Goal: Task Accomplishment & Management: Complete application form

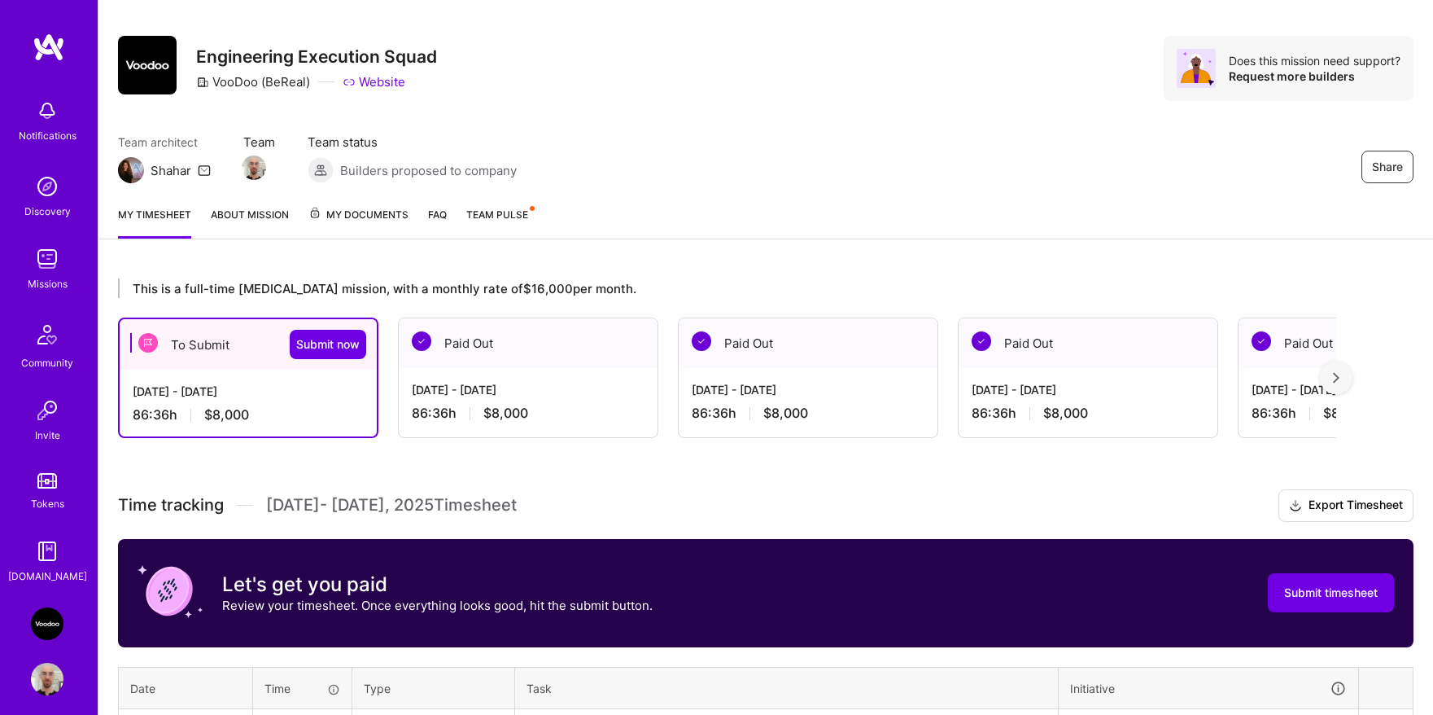
scroll to position [383, 0]
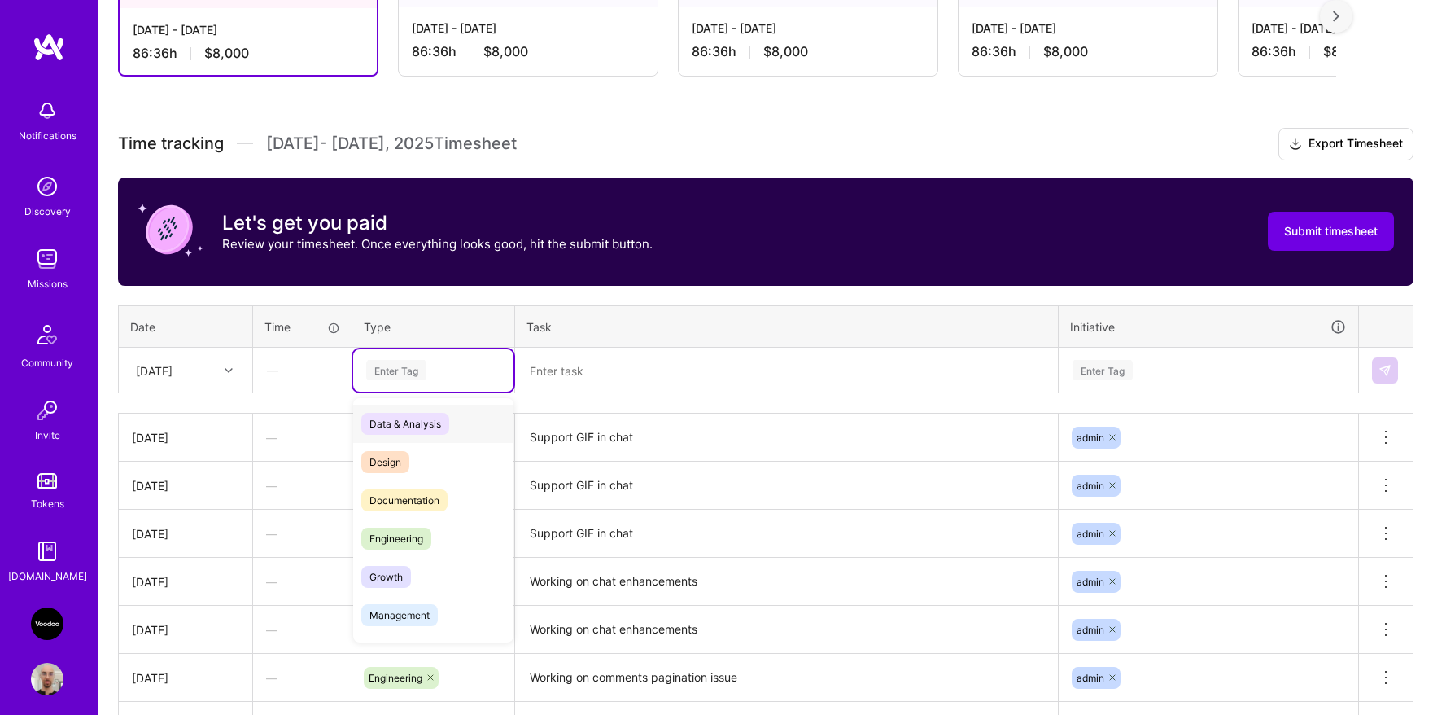
click at [391, 374] on div "Enter Tag" at bounding box center [396, 369] width 60 height 25
click at [399, 536] on span "Engineering" at bounding box center [396, 538] width 70 height 22
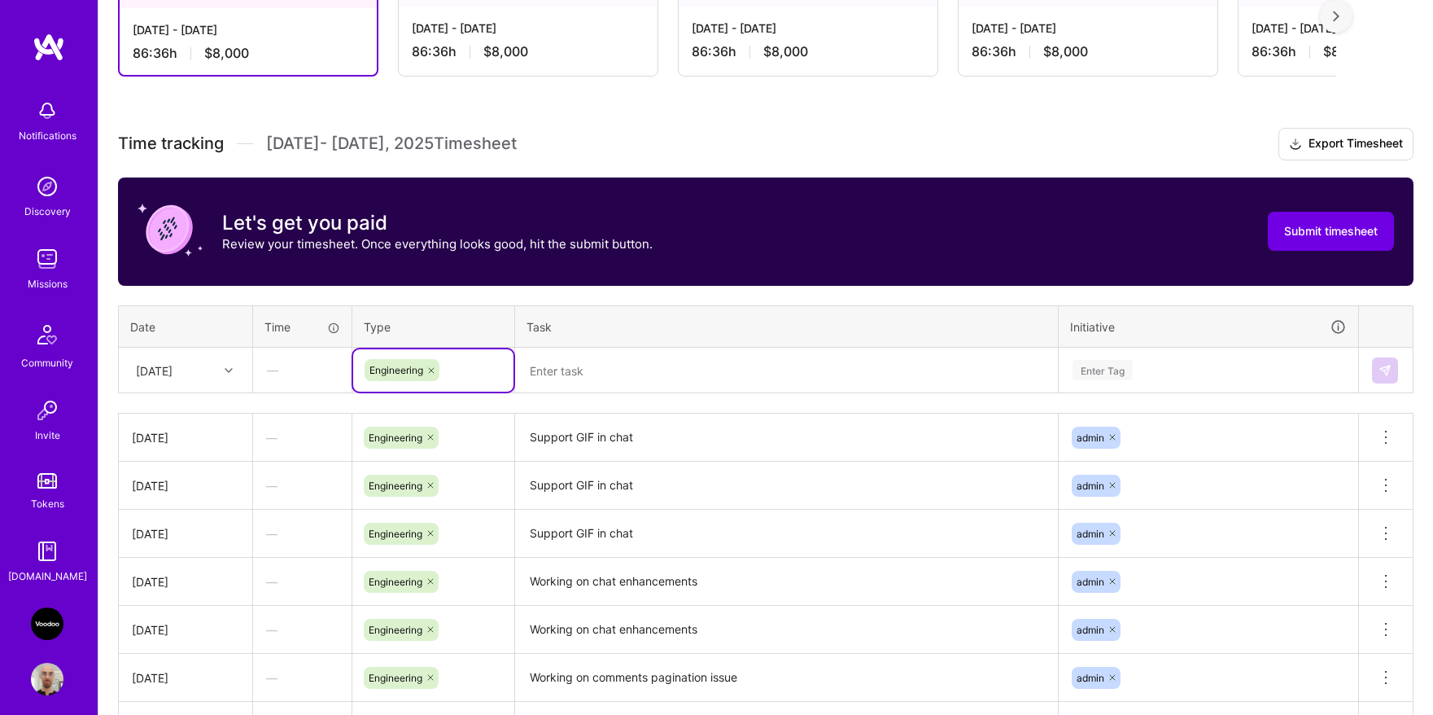
click at [589, 444] on textarea "Support GIF in chat" at bounding box center [787, 437] width 540 height 45
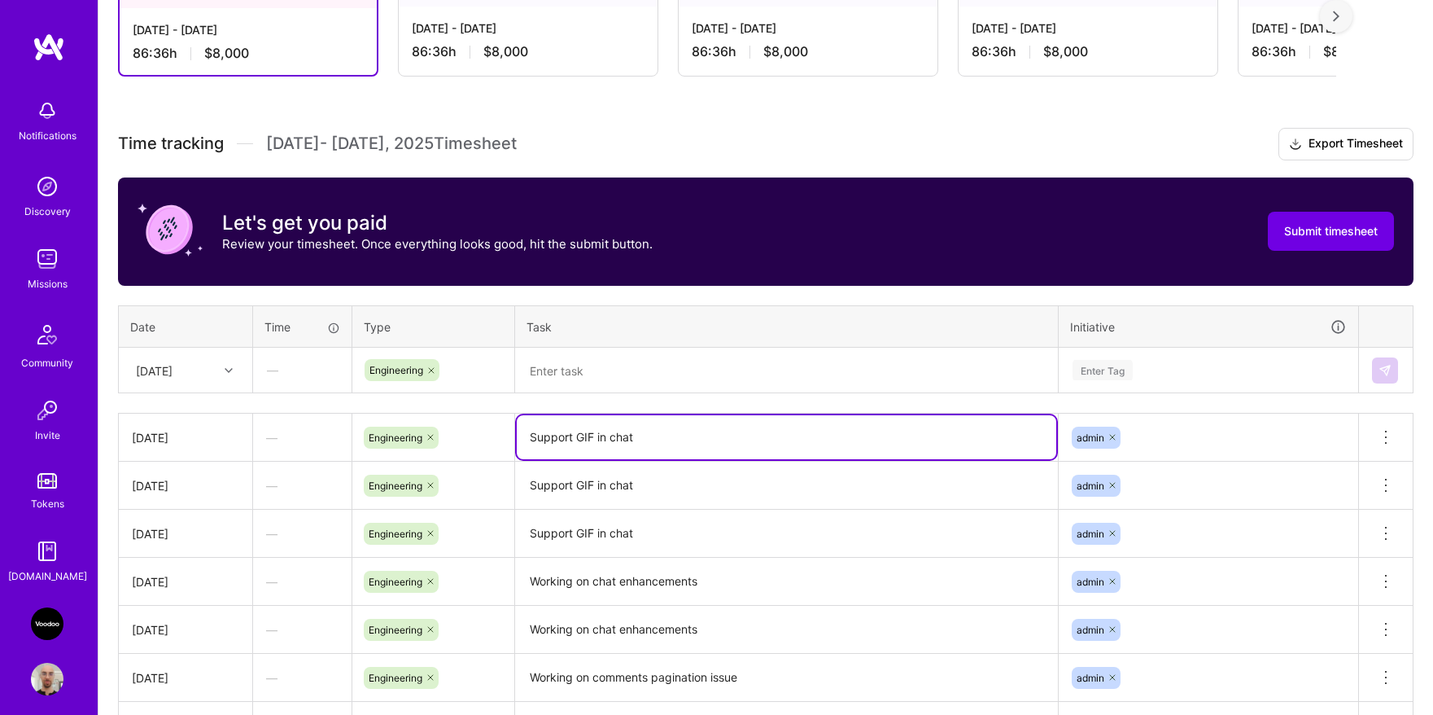
click at [589, 444] on textarea "Support GIF in chat" at bounding box center [787, 437] width 540 height 44
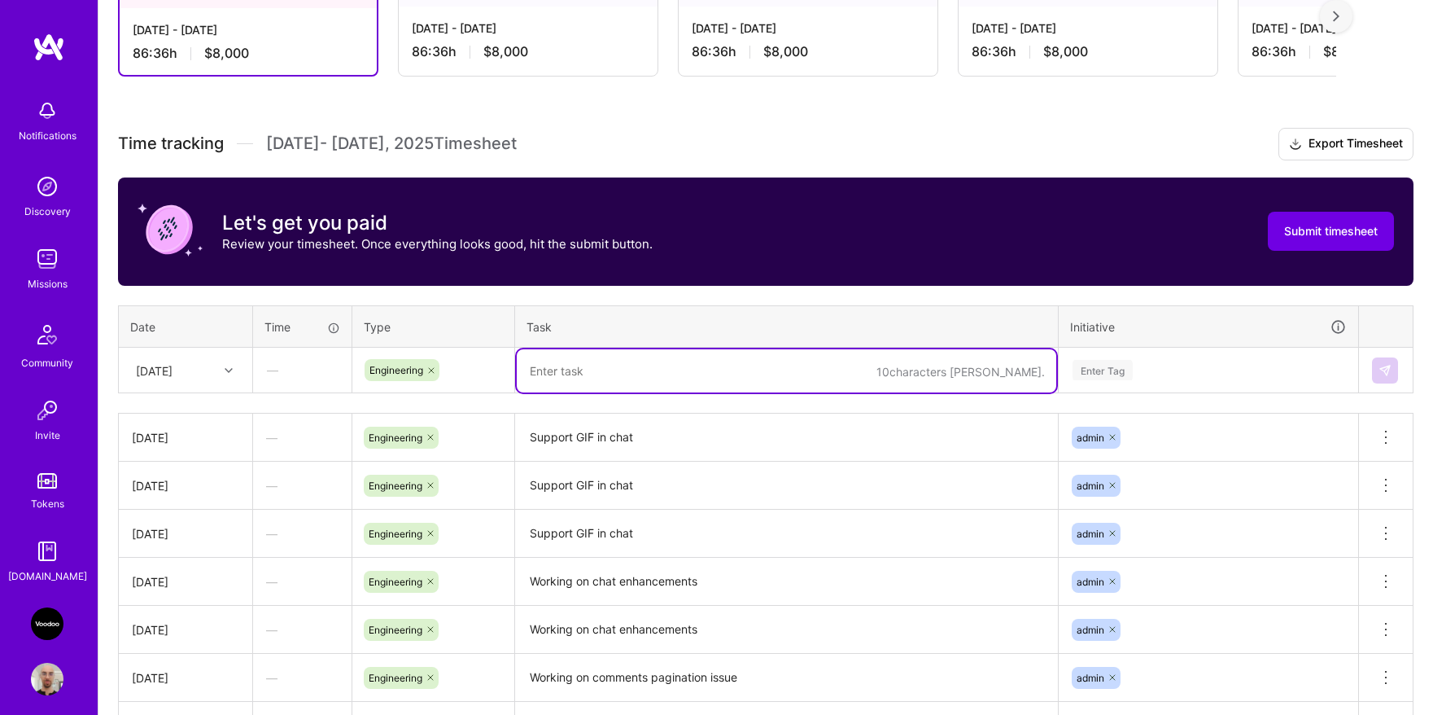
click at [637, 360] on textarea at bounding box center [787, 370] width 540 height 43
paste textarea "Support GIF in chat"
type textarea "Support GIF in chat"
click at [1179, 369] on div "Enter Tag" at bounding box center [1208, 370] width 275 height 20
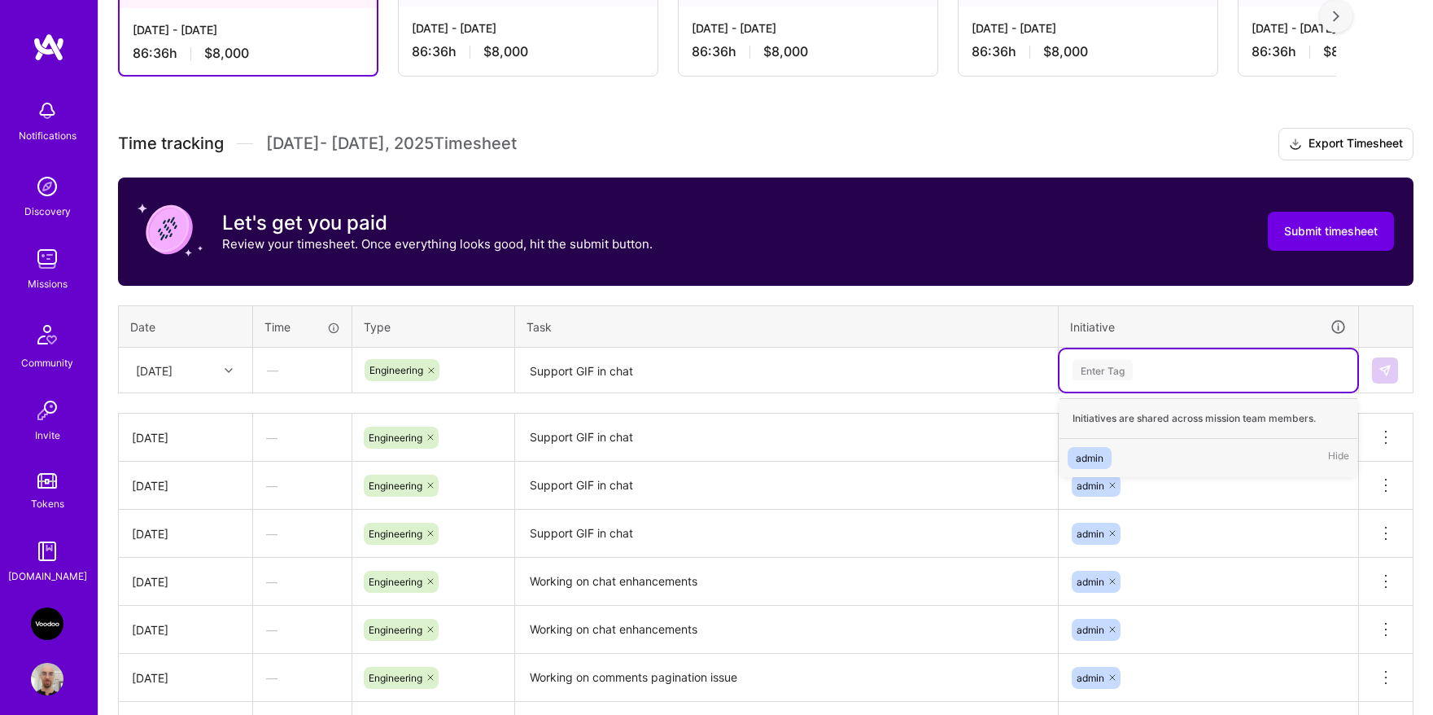
click at [1116, 462] on div "admin Hide" at bounding box center [1209, 458] width 298 height 38
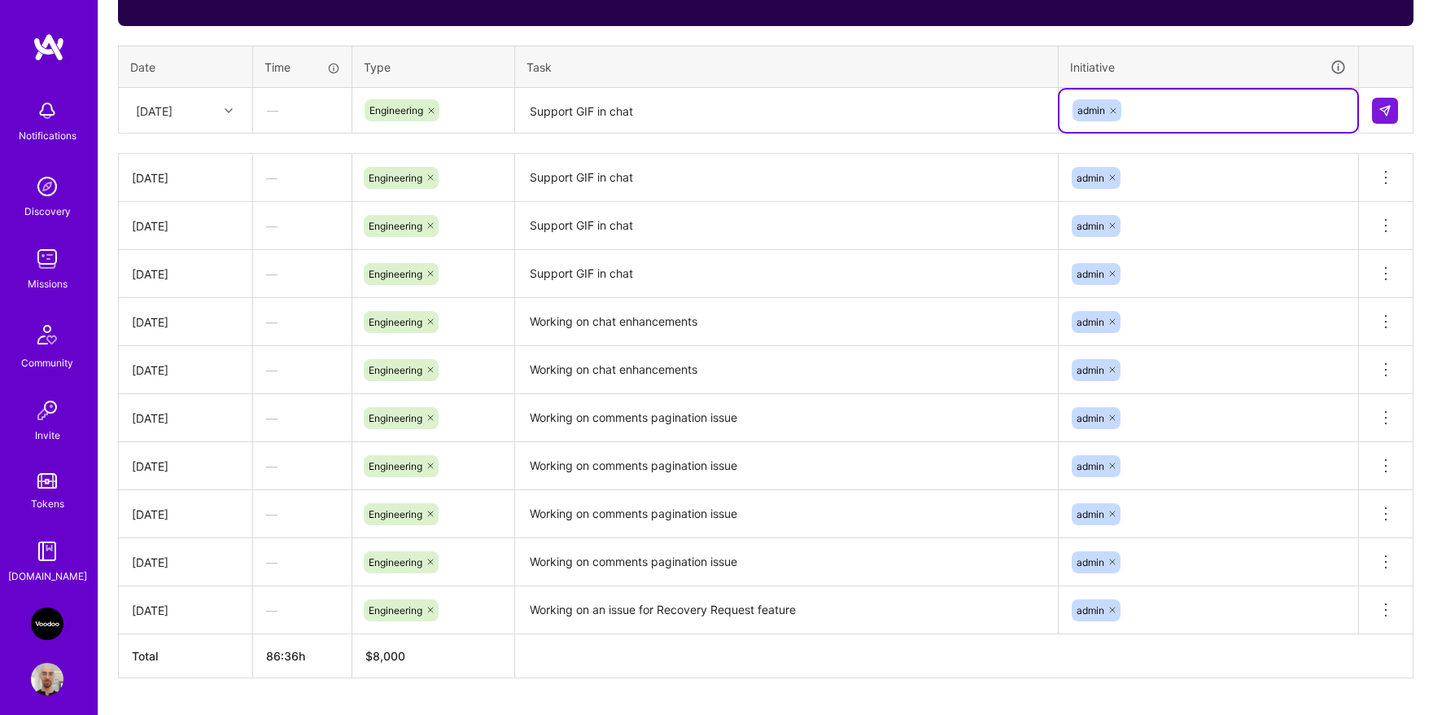
scroll to position [684, 0]
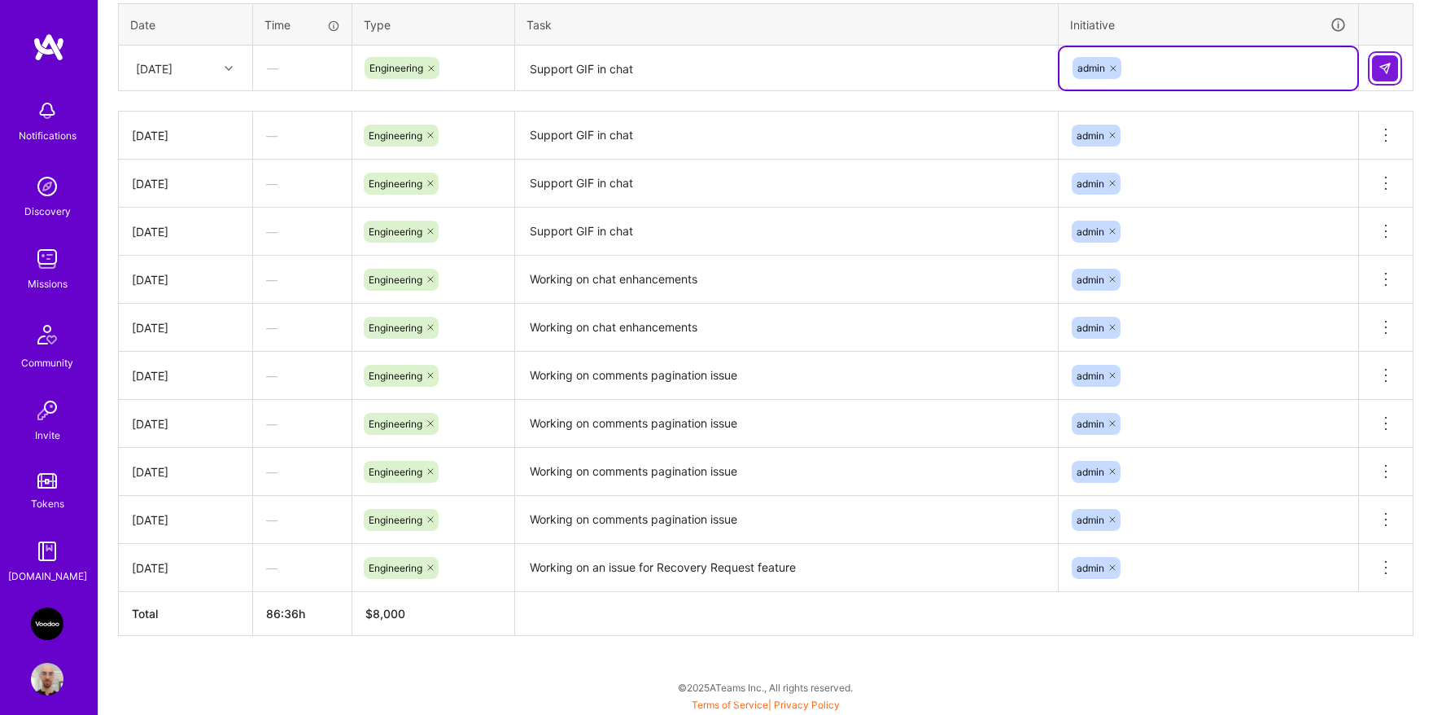
click at [1385, 66] on img at bounding box center [1385, 68] width 13 height 13
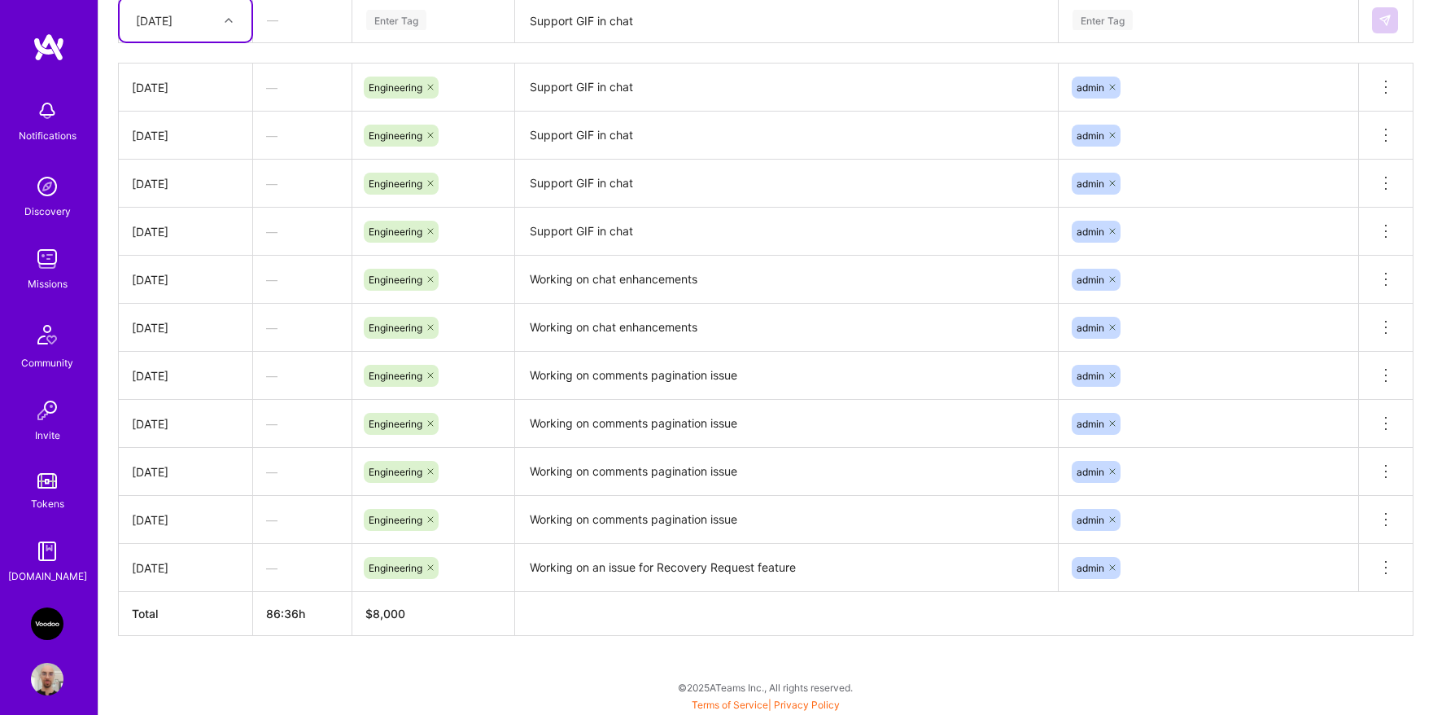
scroll to position [482, 0]
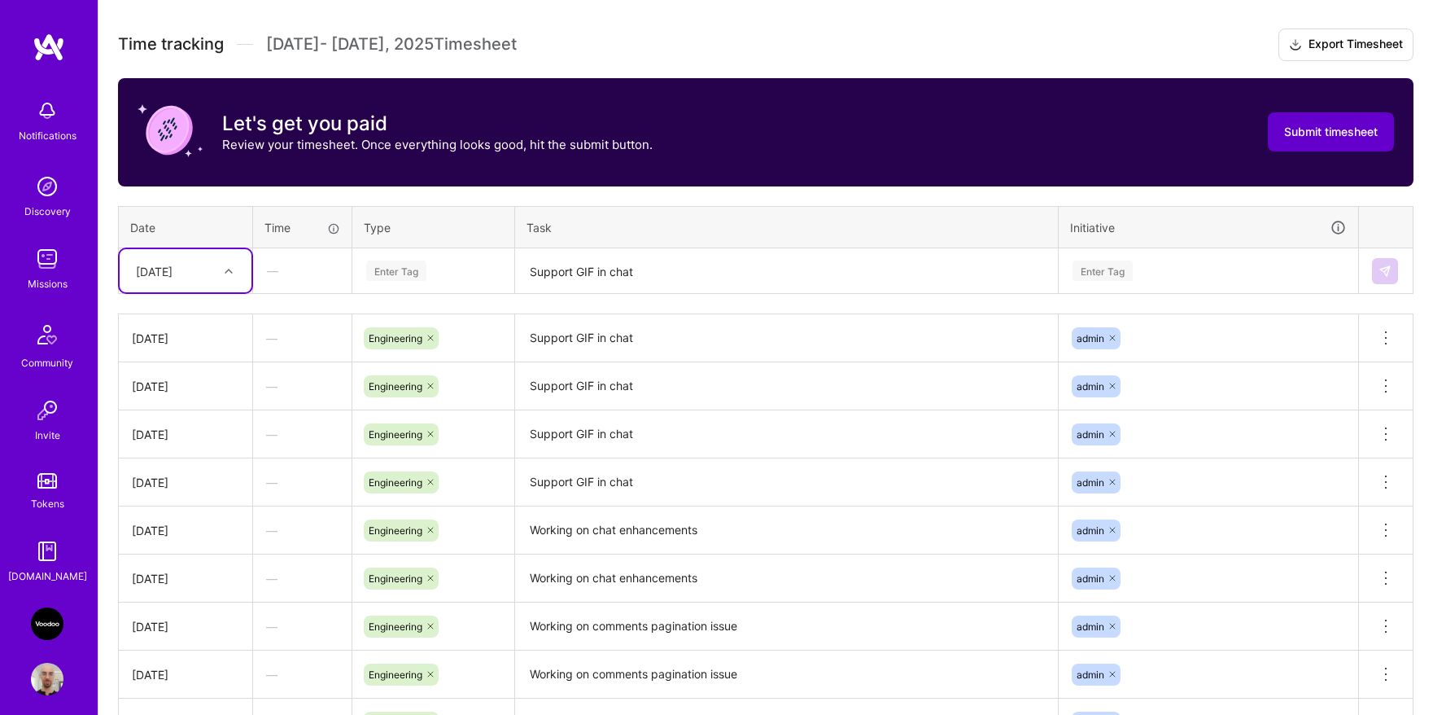
click at [1323, 141] on button "Submit timesheet" at bounding box center [1331, 131] width 126 height 39
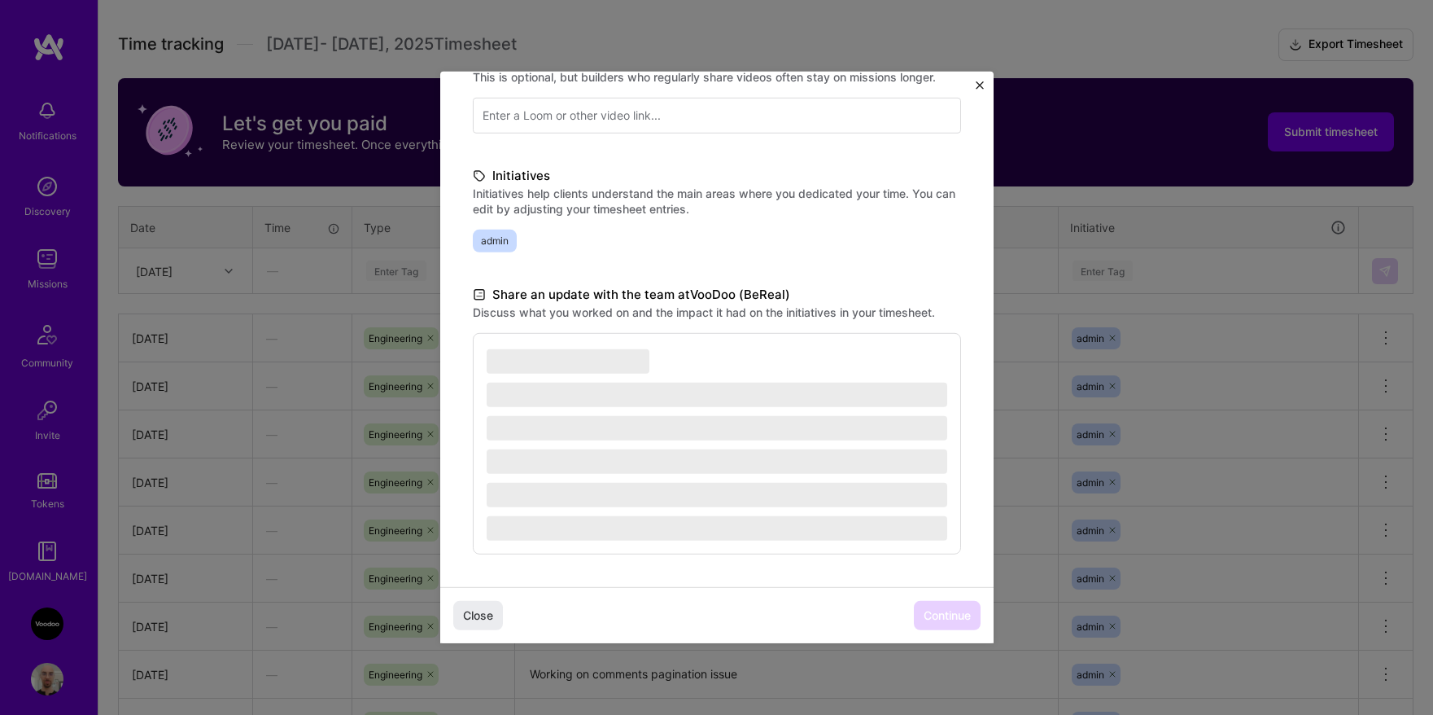
scroll to position [0, 0]
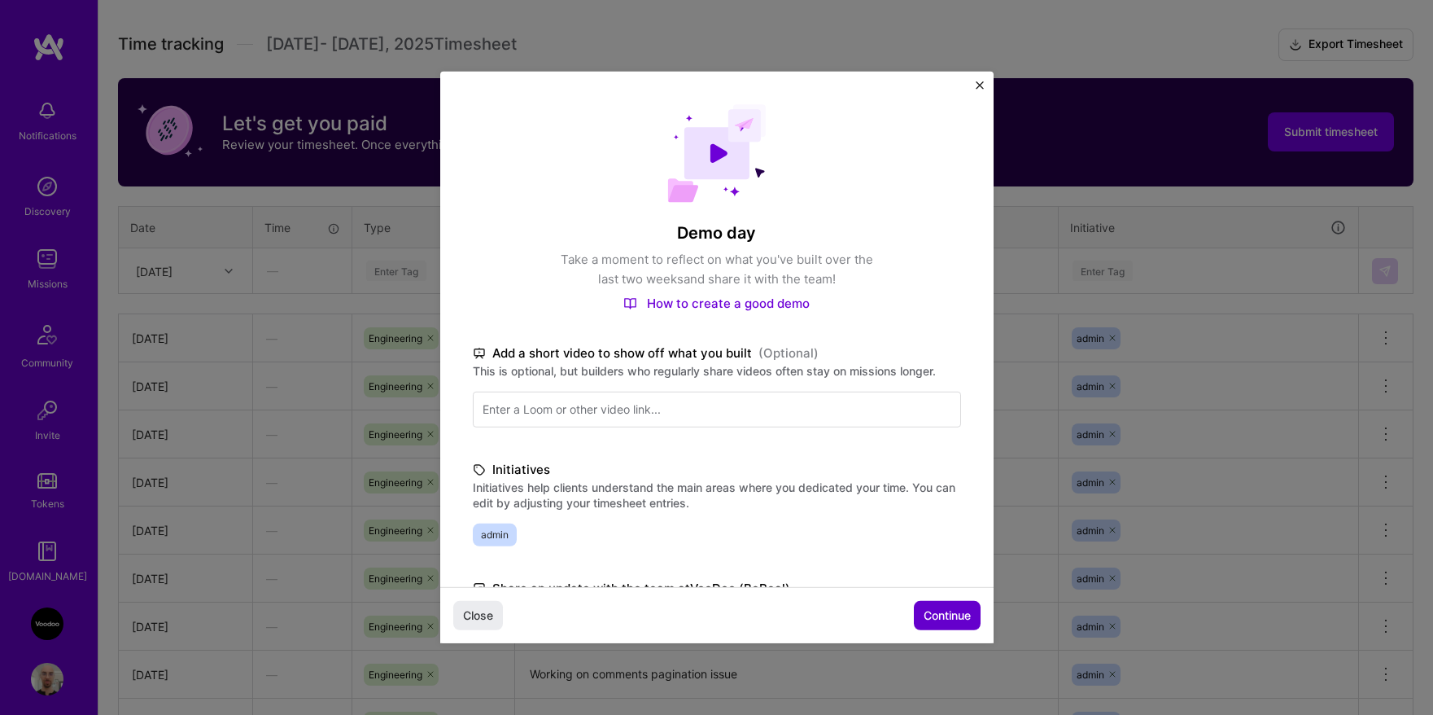
click at [942, 606] on button "Continue" at bounding box center [947, 615] width 67 height 29
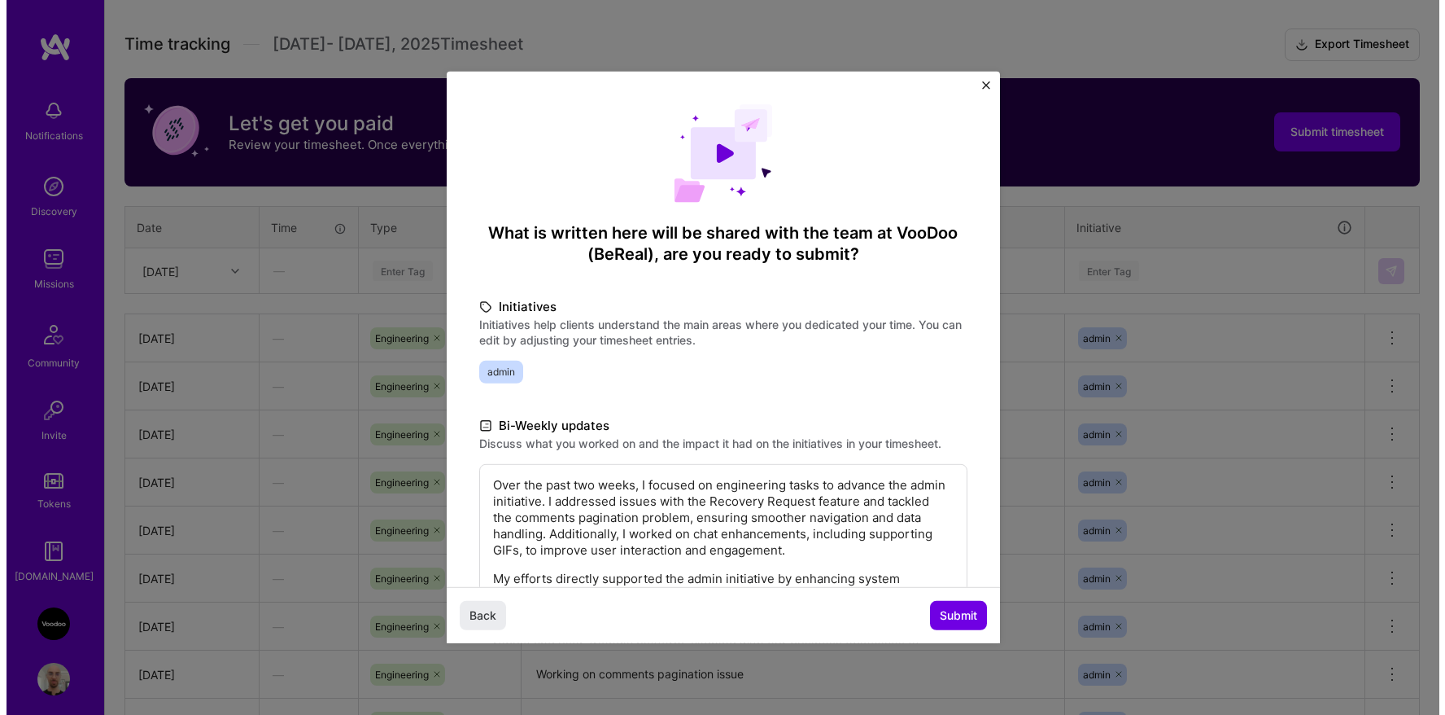
scroll to position [183, 0]
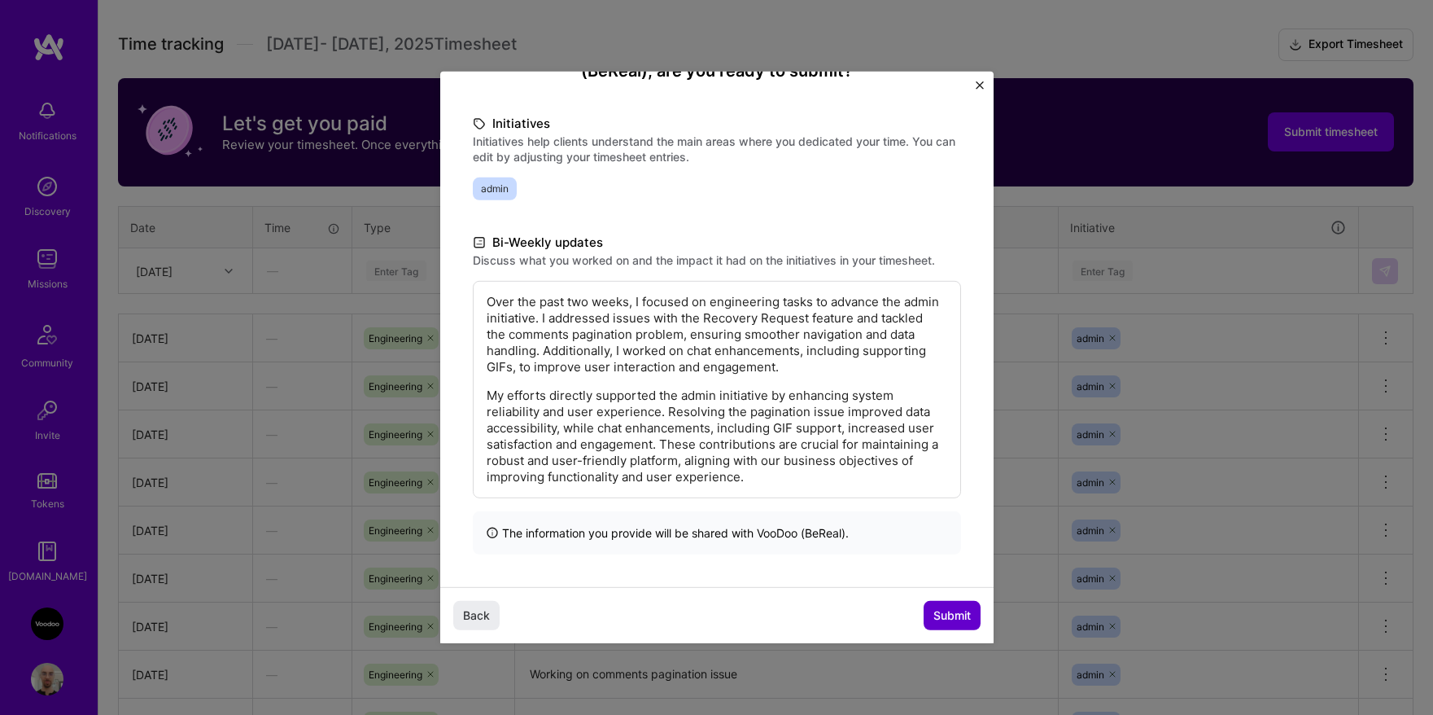
click at [951, 614] on span "Submit" at bounding box center [952, 615] width 37 height 16
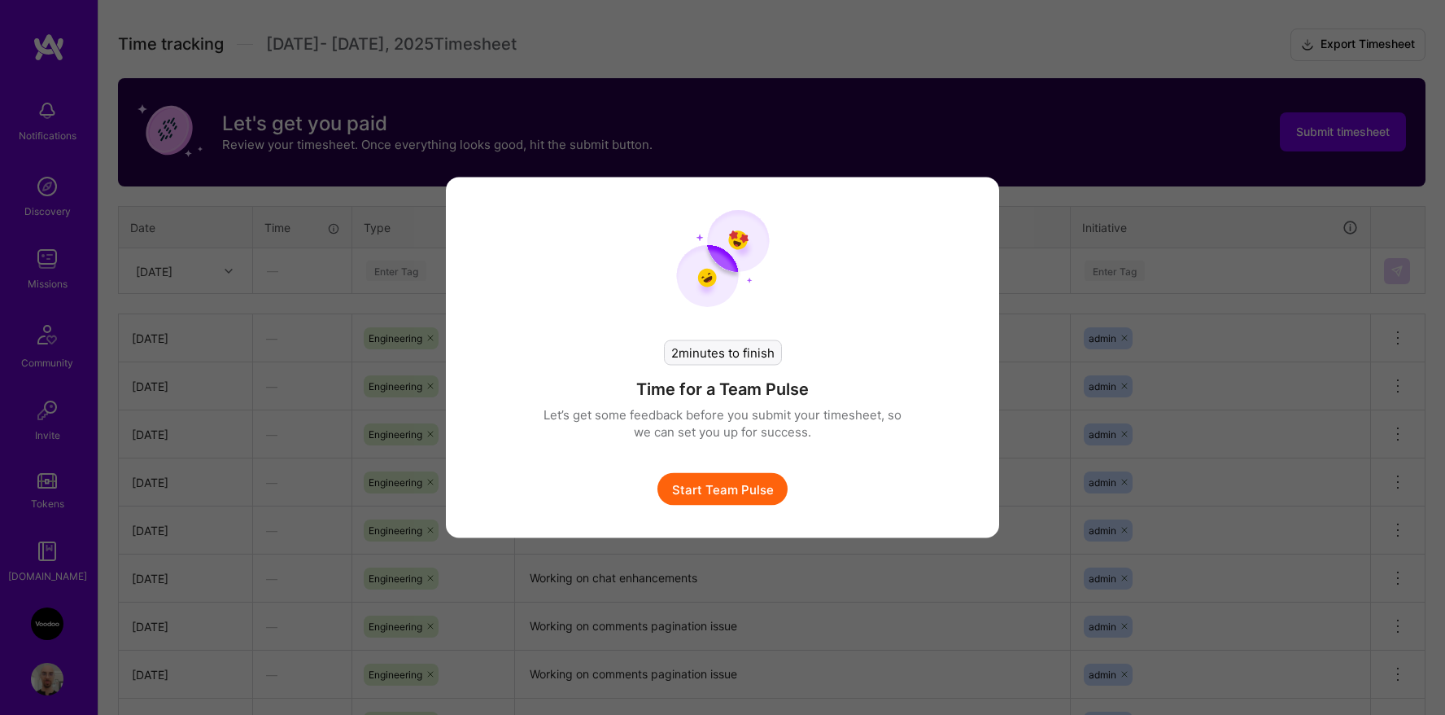
click at [759, 482] on button "Start Team Pulse" at bounding box center [723, 489] width 130 height 33
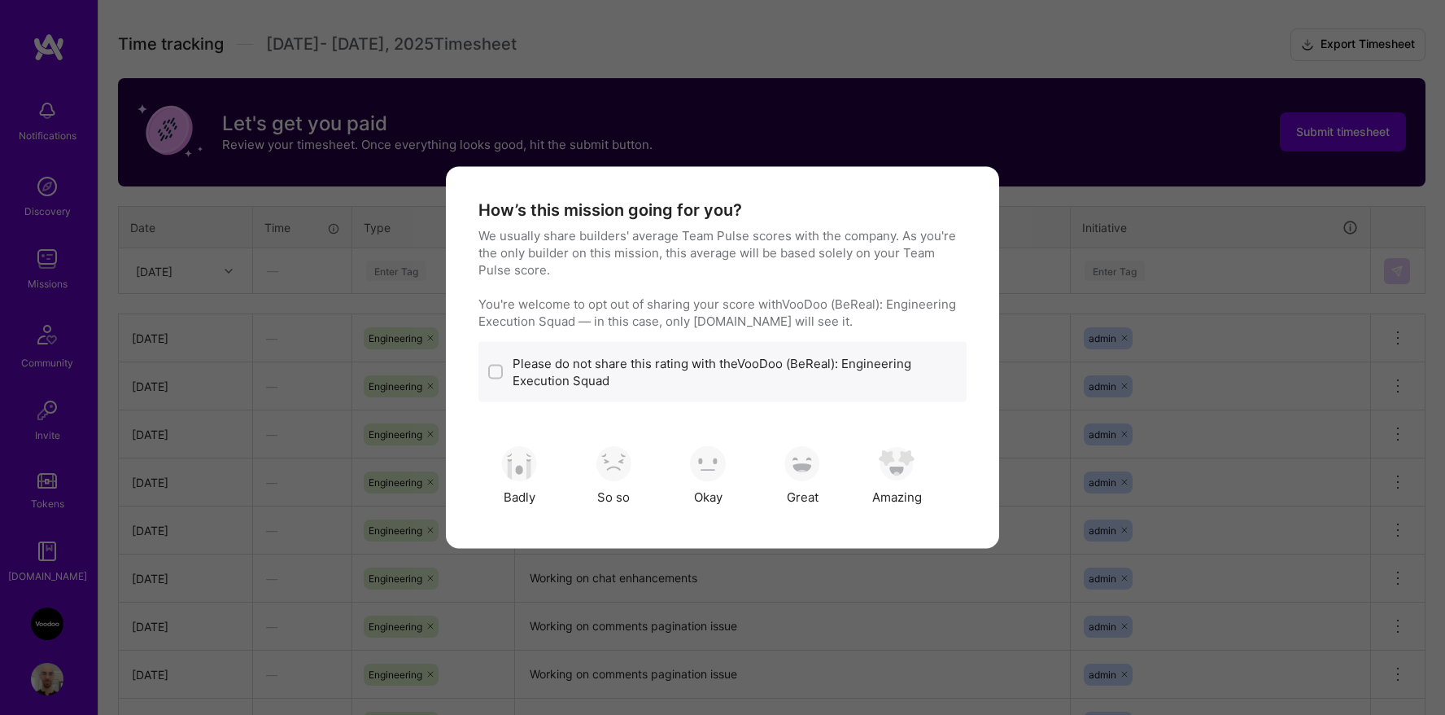
click at [637, 388] on label "Please do not share this rating with the VooDoo (BeReal): Engineering Execution…" at bounding box center [735, 372] width 444 height 34
click at [492, 371] on input "modal" at bounding box center [497, 372] width 11 height 11
checkbox input "true"
click at [721, 477] on img "modal" at bounding box center [708, 463] width 36 height 36
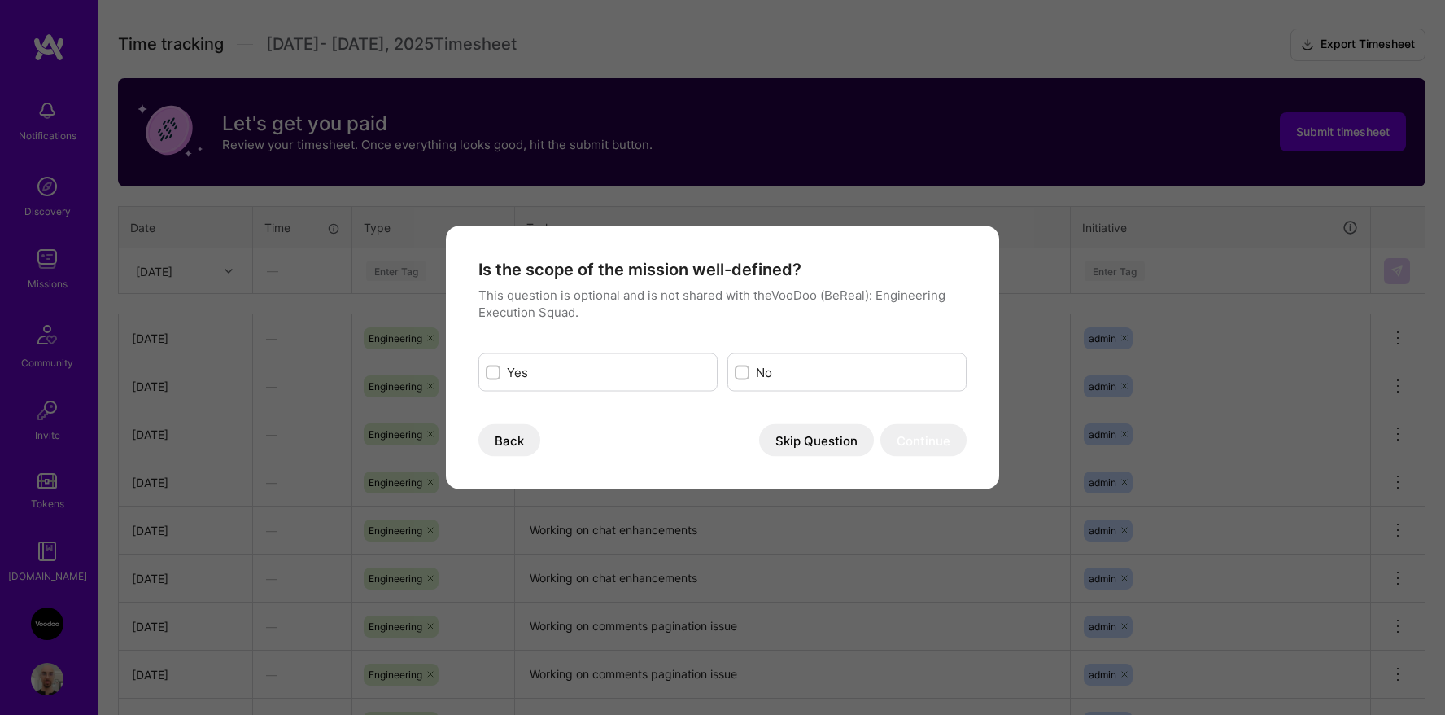
click at [601, 380] on label "Yes" at bounding box center [608, 372] width 203 height 17
click at [501, 378] on input "modal" at bounding box center [494, 372] width 11 height 11
checkbox input "true"
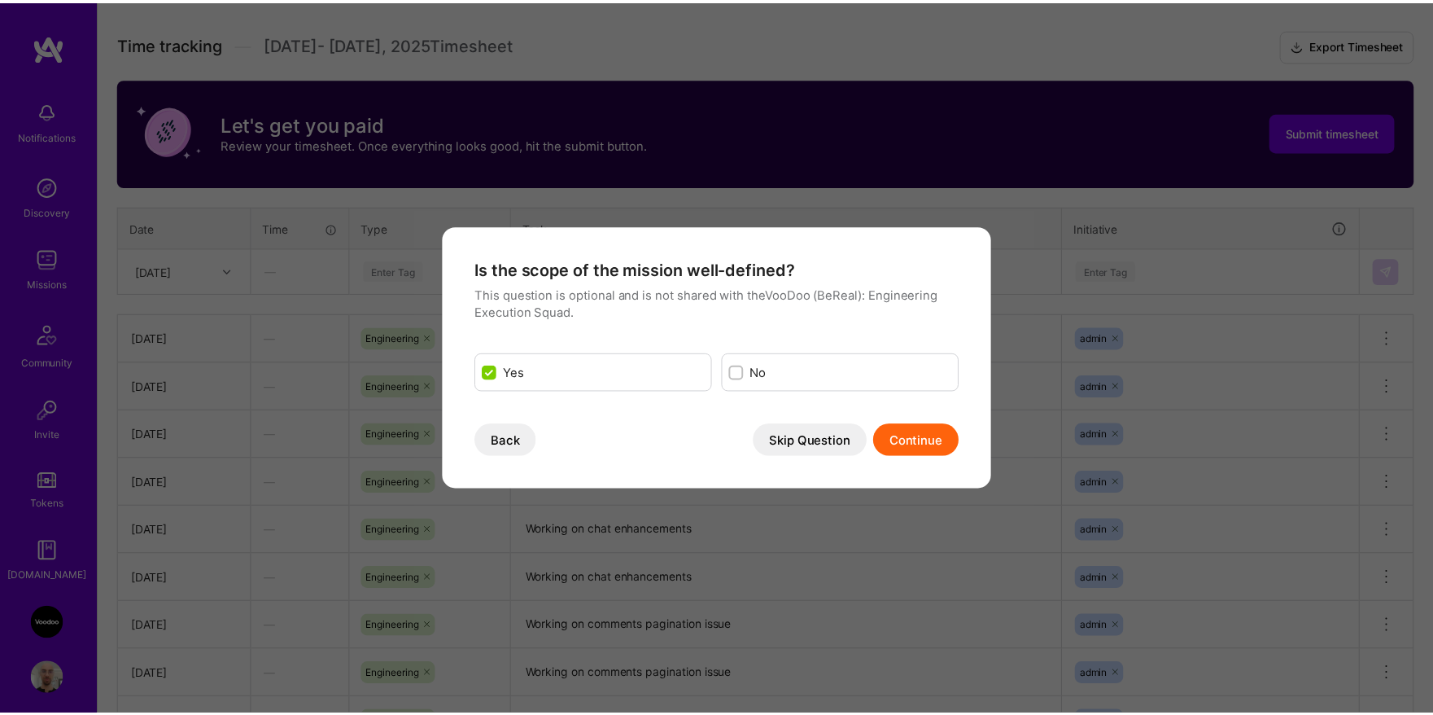
scroll to position [0, 0]
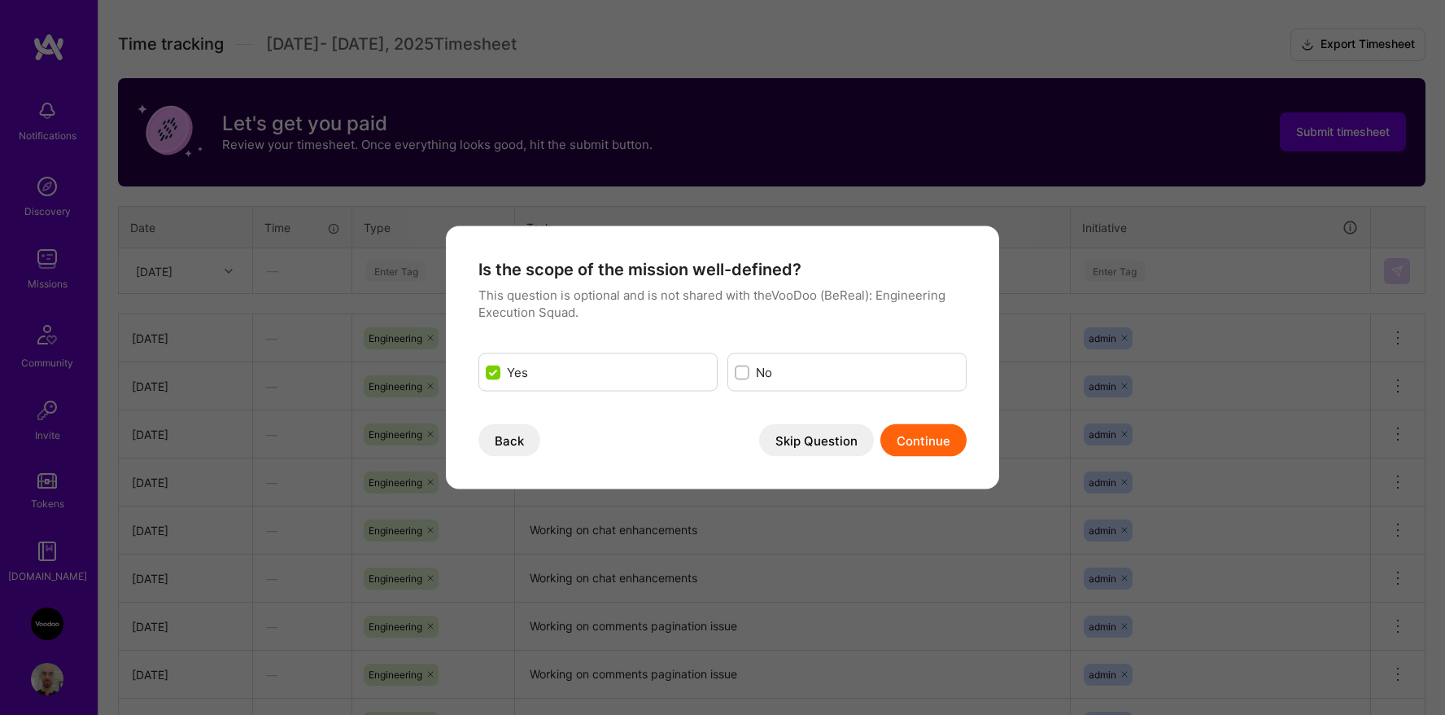
click at [894, 442] on button "Continue" at bounding box center [924, 440] width 86 height 33
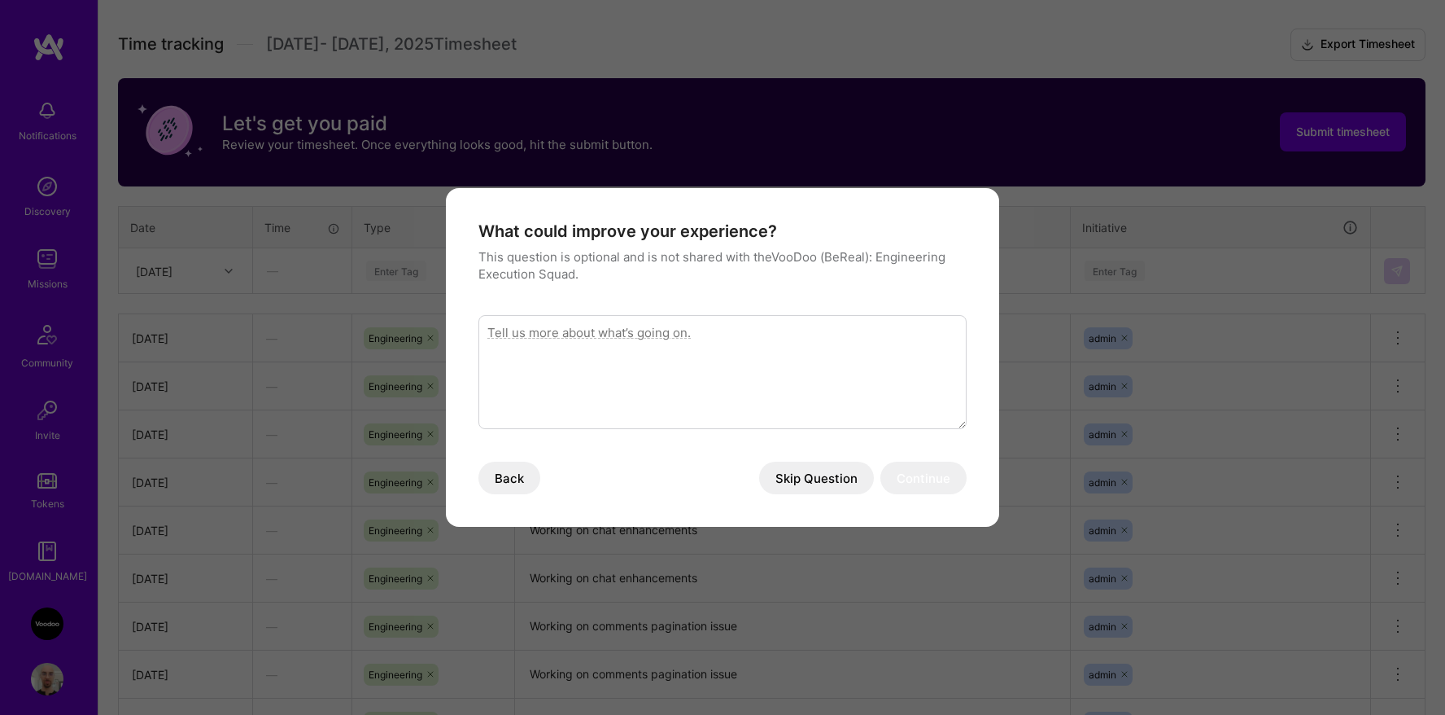
click at [854, 476] on button "Skip Question" at bounding box center [816, 477] width 115 height 33
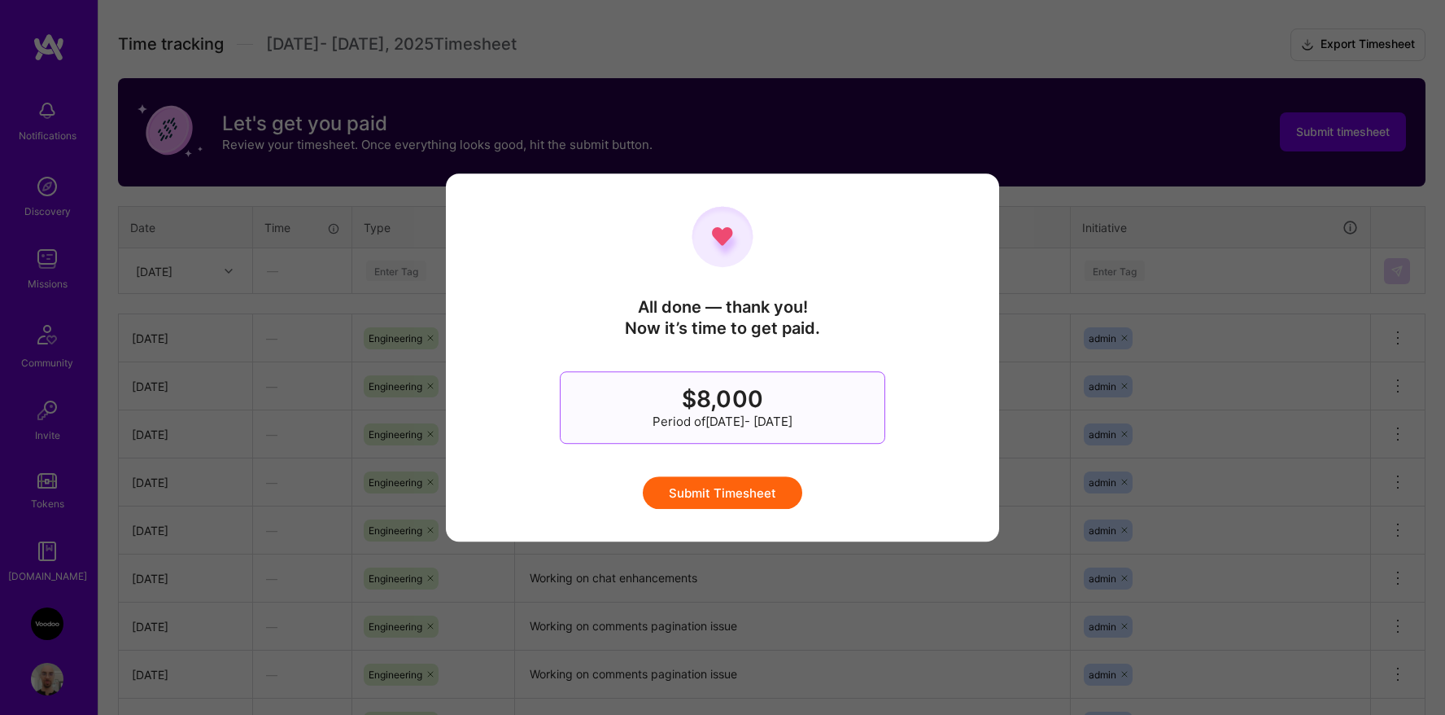
click at [789, 485] on button "Submit Timesheet" at bounding box center [723, 492] width 160 height 33
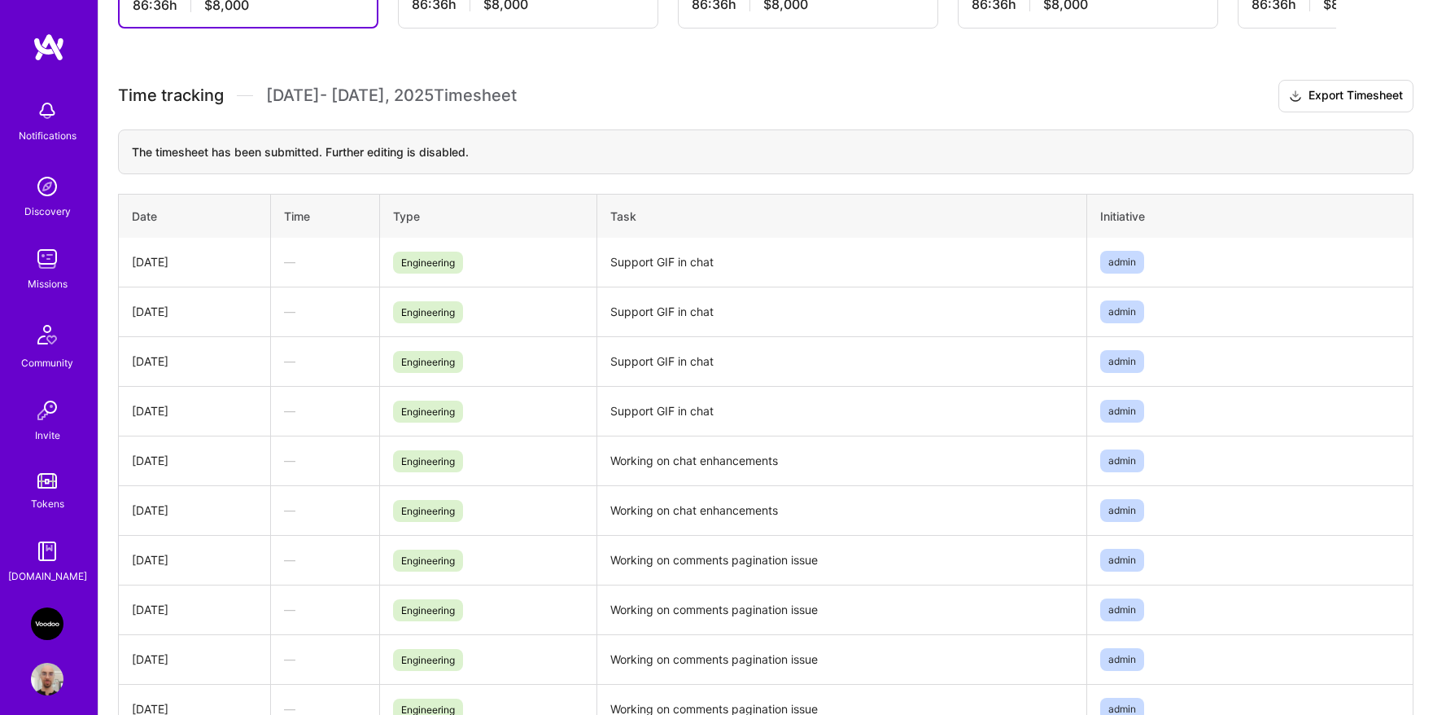
scroll to position [175, 0]
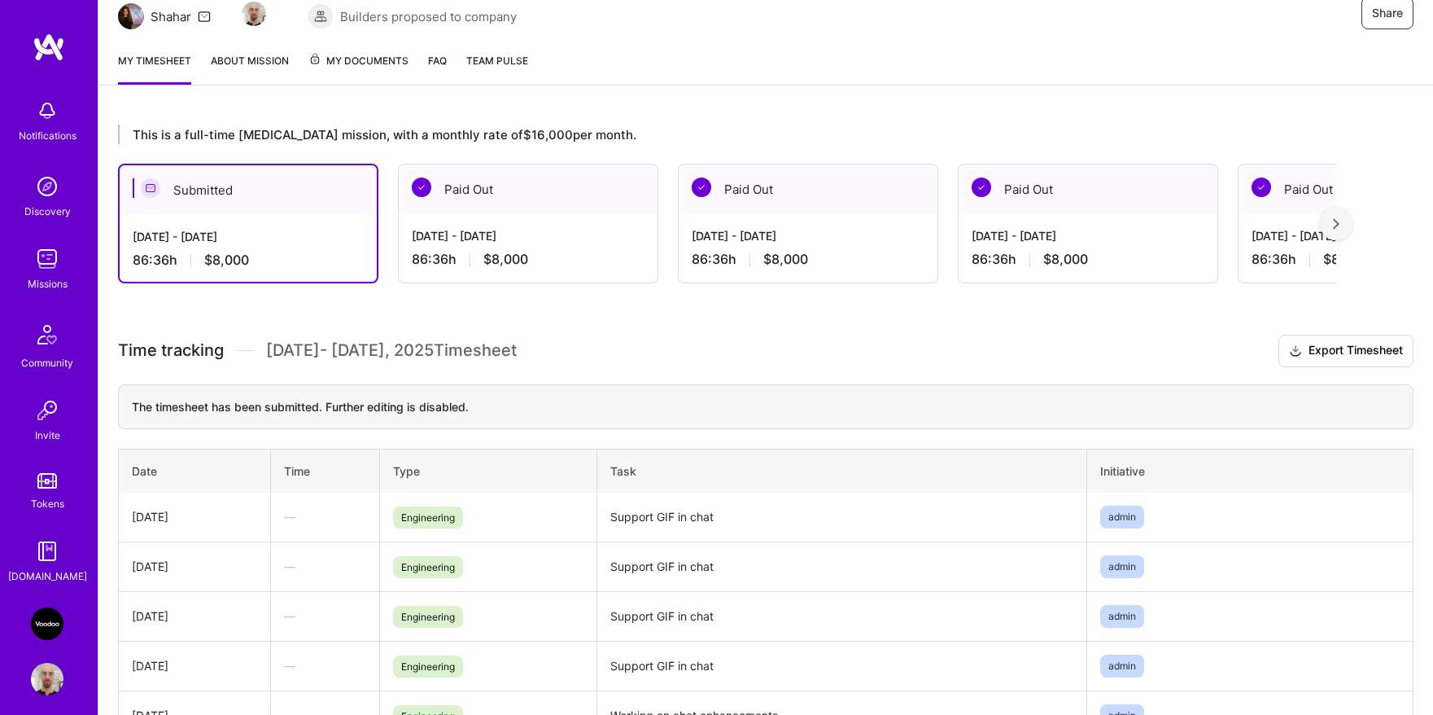
click at [1340, 224] on img at bounding box center [1336, 223] width 7 height 11
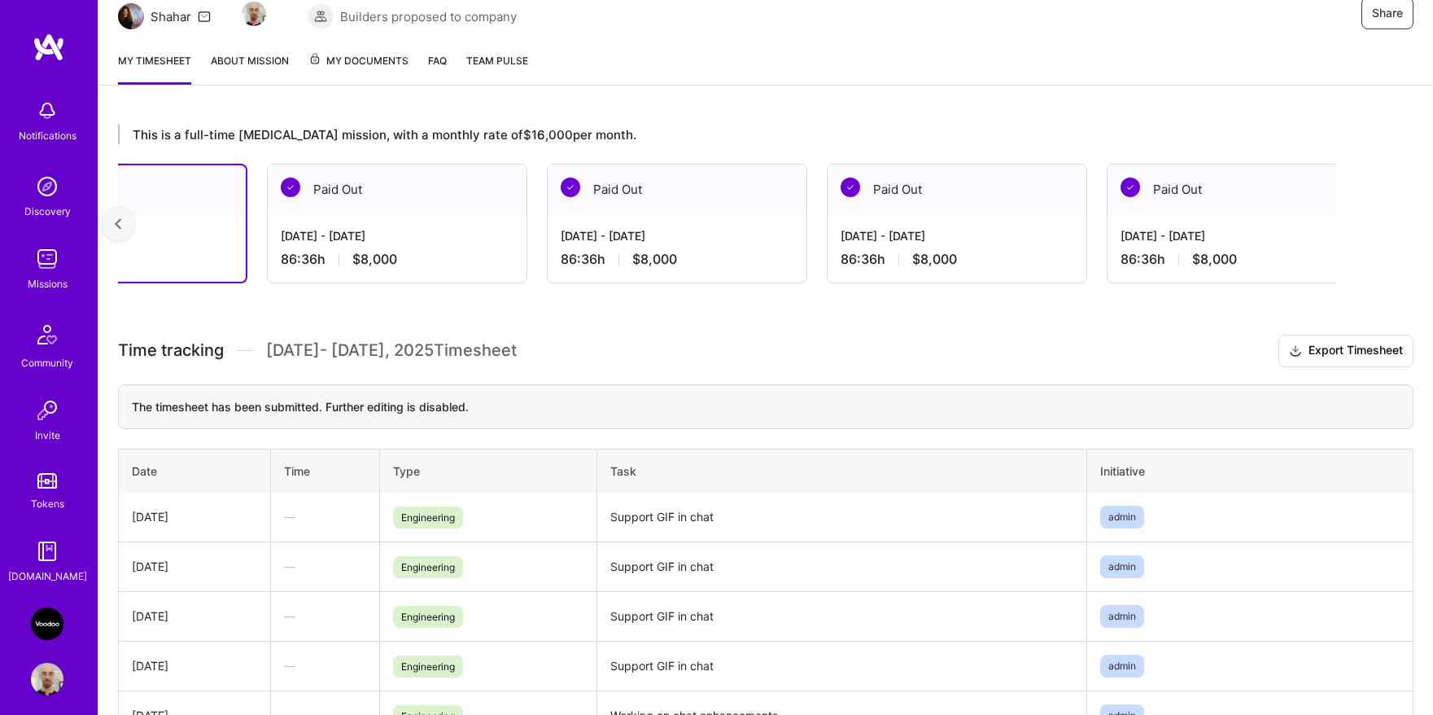
scroll to position [0, 151]
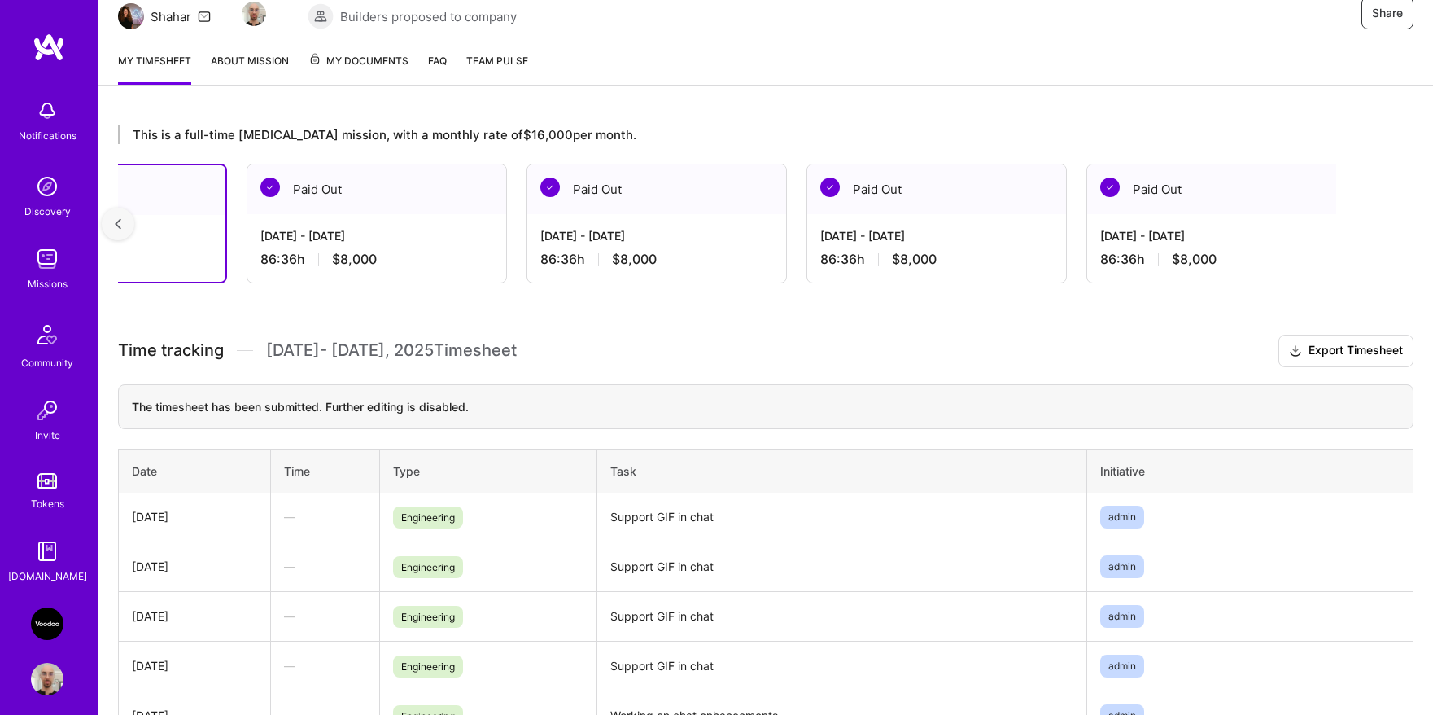
click at [123, 225] on div at bounding box center [118, 224] width 33 height 33
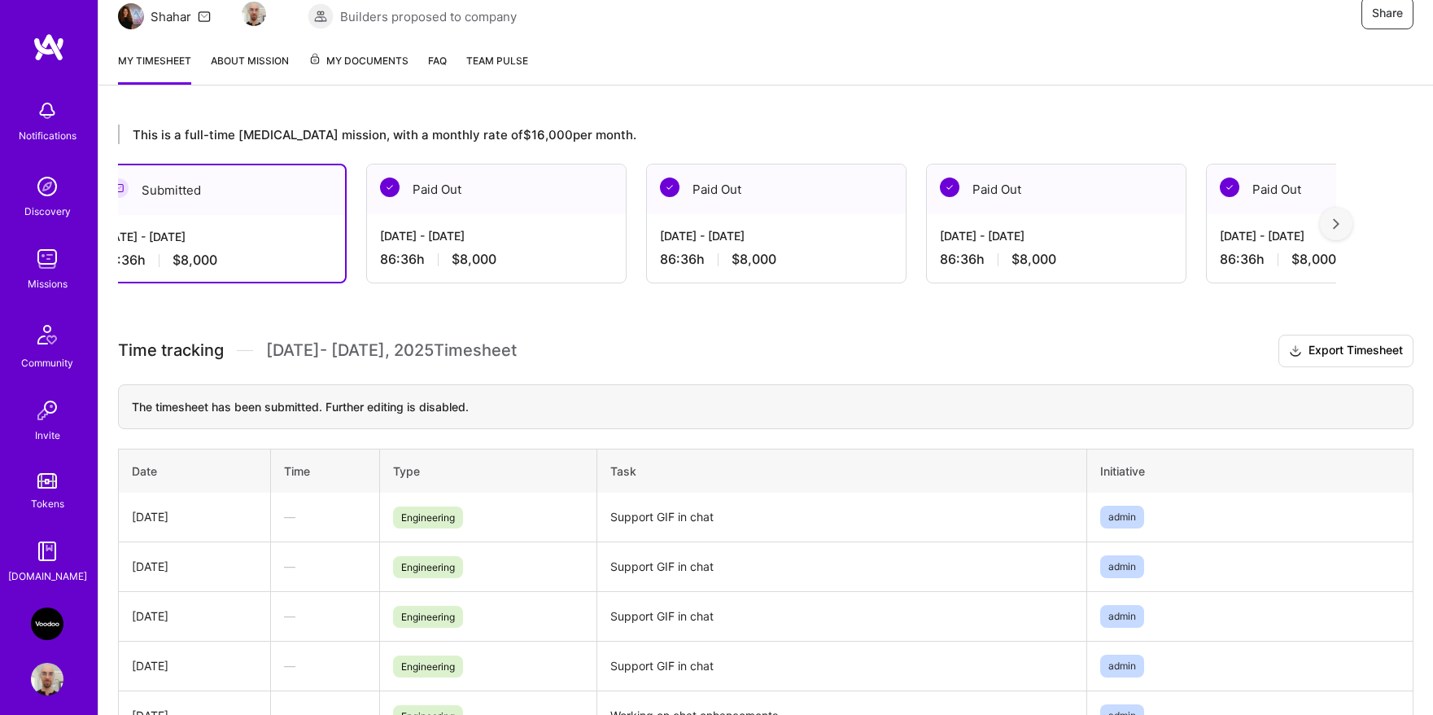
scroll to position [0, 0]
